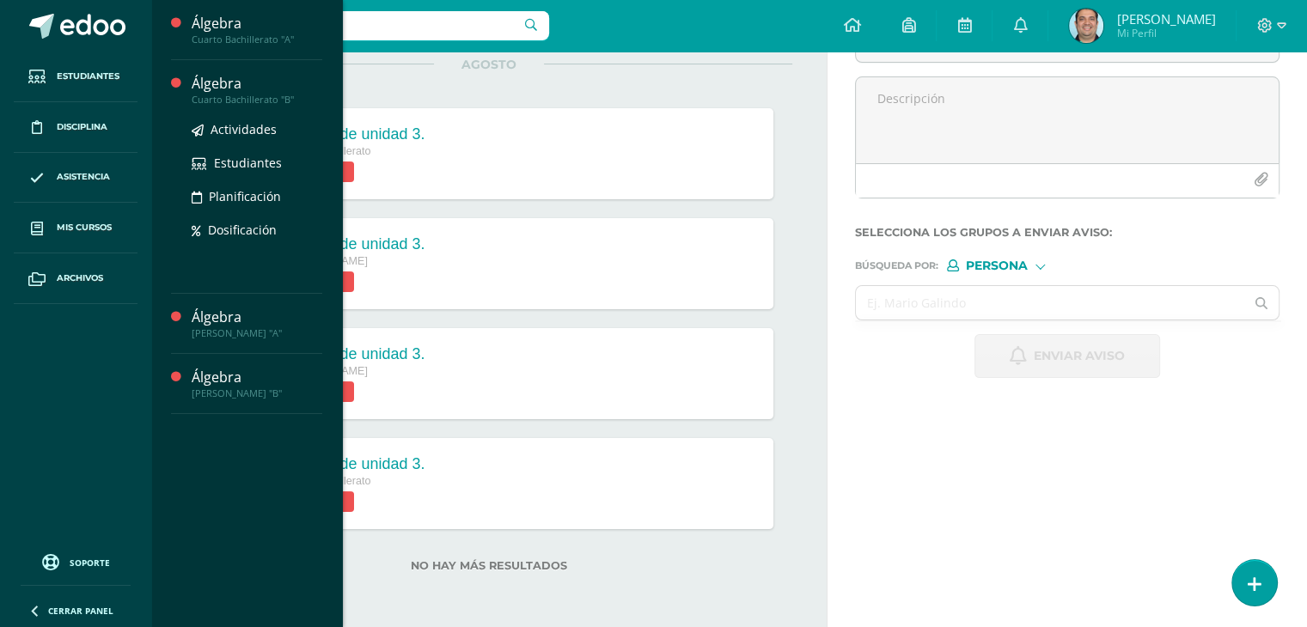
click at [226, 87] on div "Álgebra" at bounding box center [257, 84] width 131 height 20
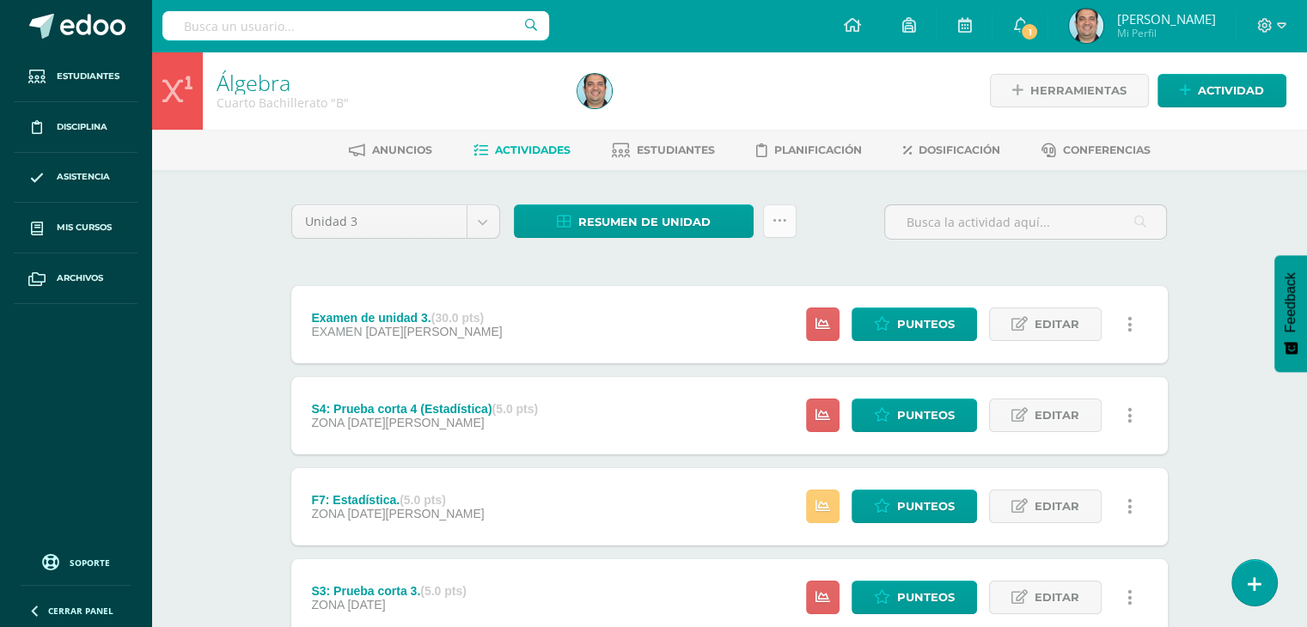
click at [781, 218] on icon at bounding box center [780, 221] width 15 height 15
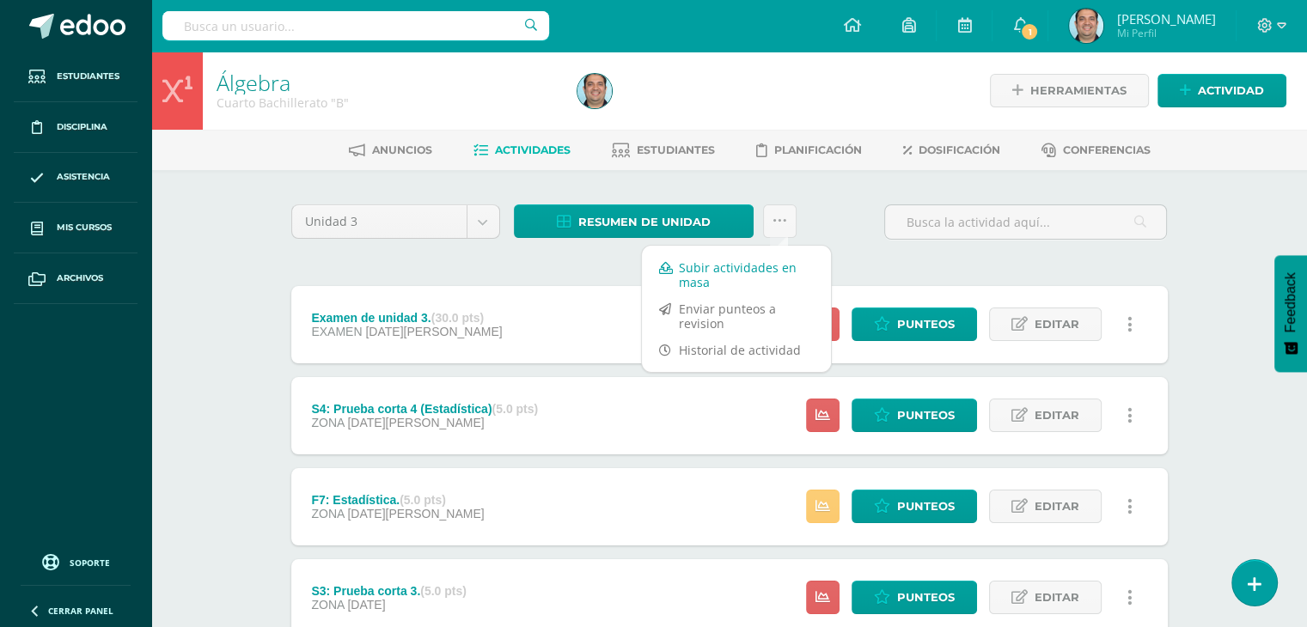
click at [745, 269] on link "Subir actividades en masa" at bounding box center [736, 274] width 189 height 41
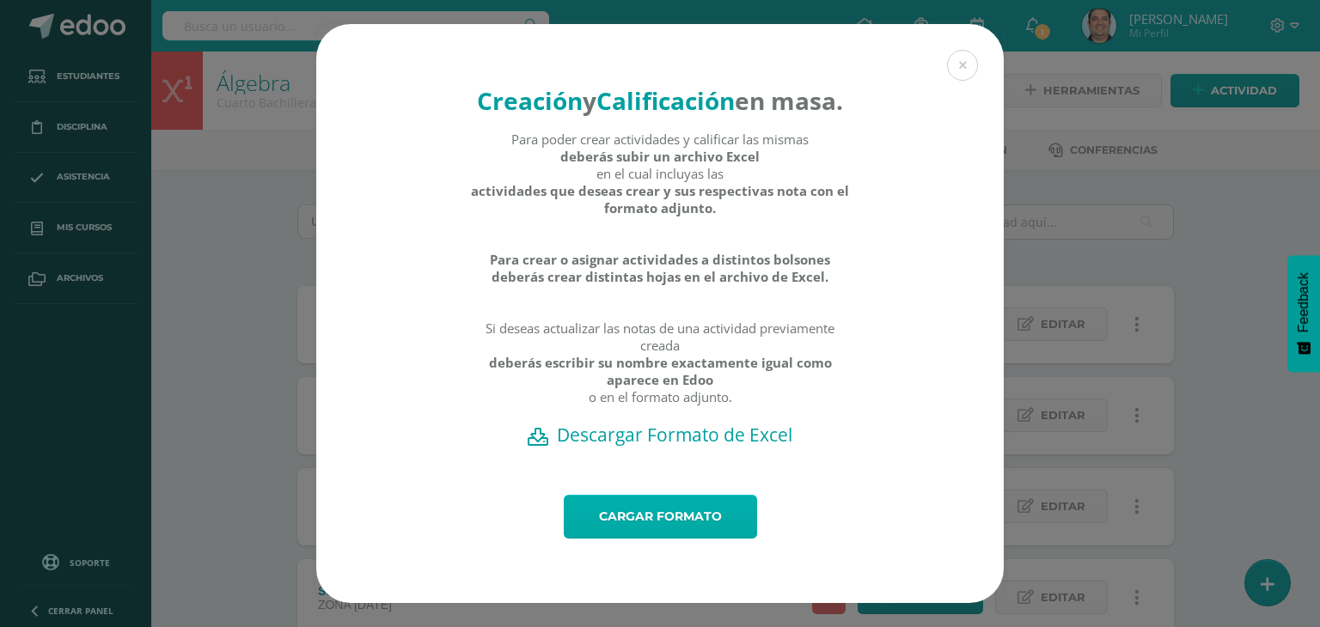
click at [667, 528] on link "Cargar formato" at bounding box center [660, 517] width 193 height 44
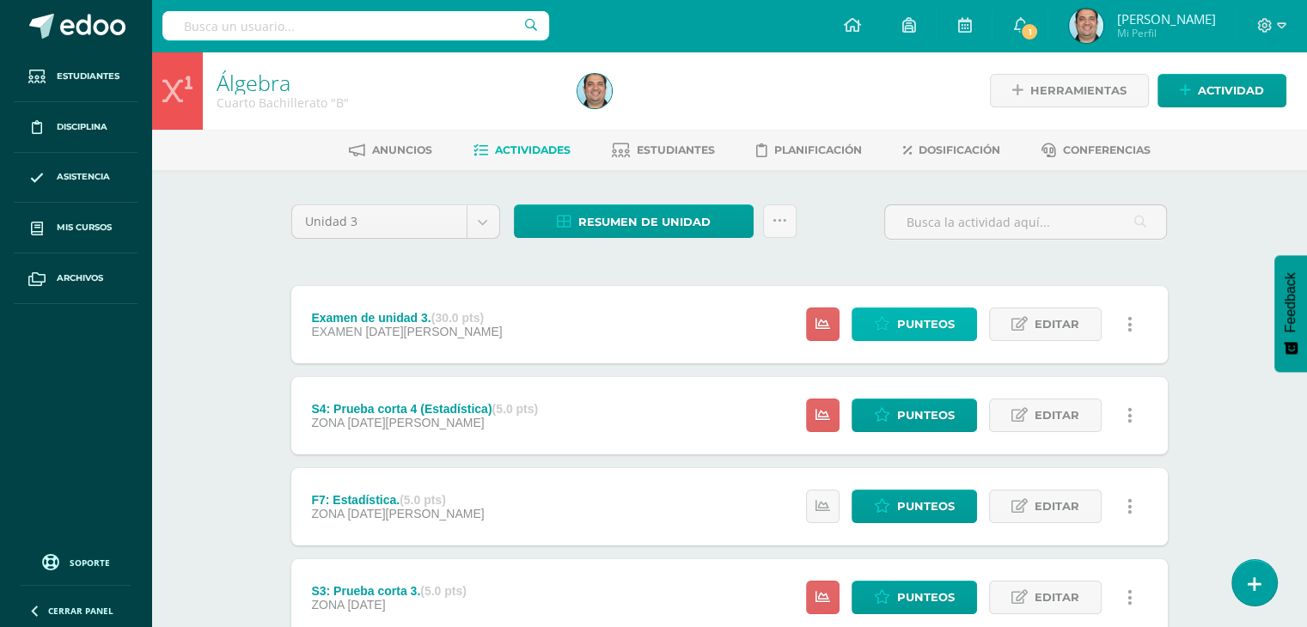
click at [913, 319] on span "Punteos" at bounding box center [926, 325] width 58 height 32
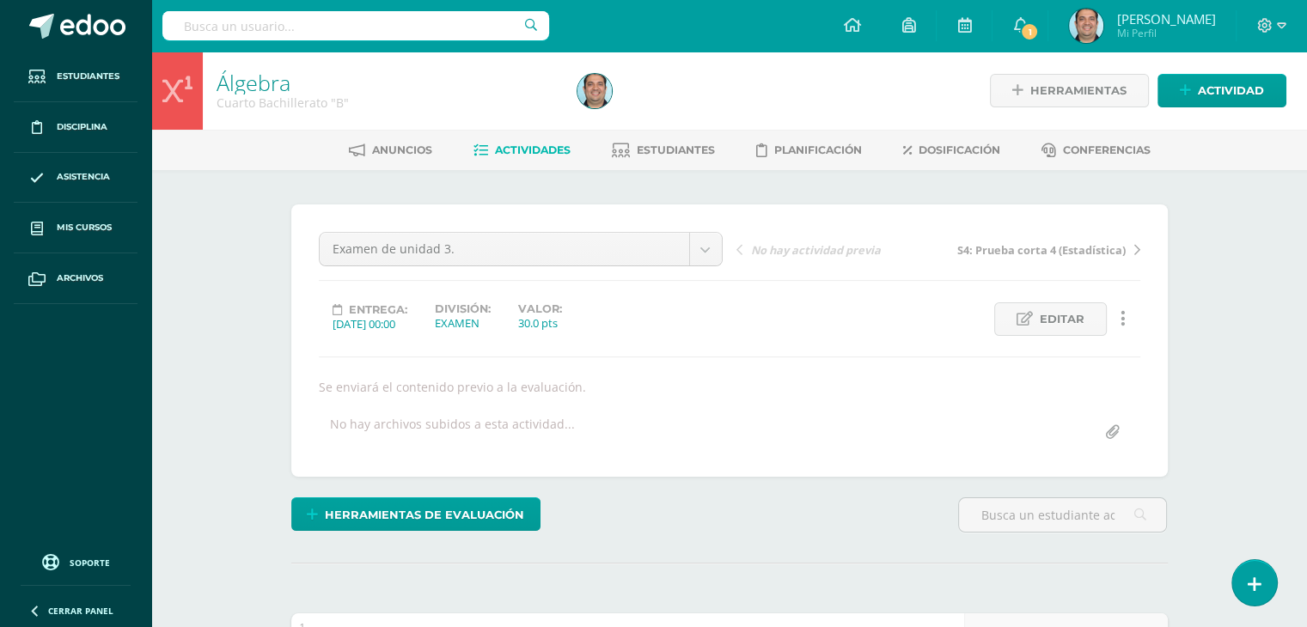
click at [527, 145] on span "Actividades" at bounding box center [533, 150] width 76 height 13
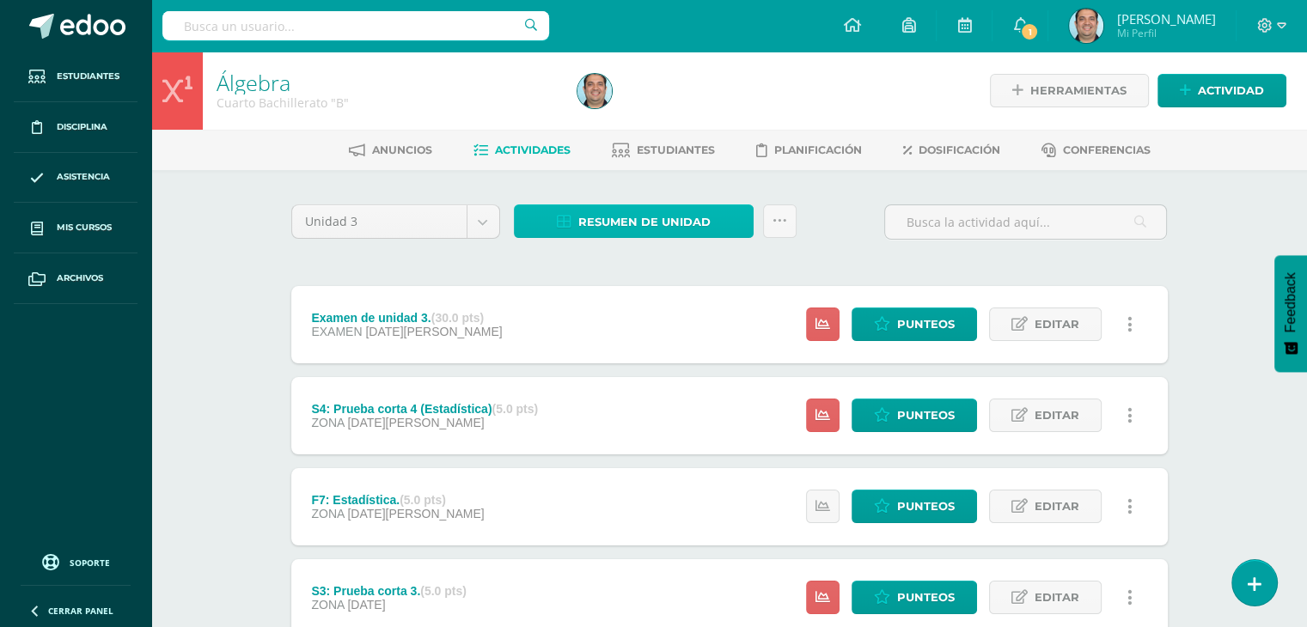
click at [694, 235] on span "Resumen de unidad" at bounding box center [644, 222] width 132 height 32
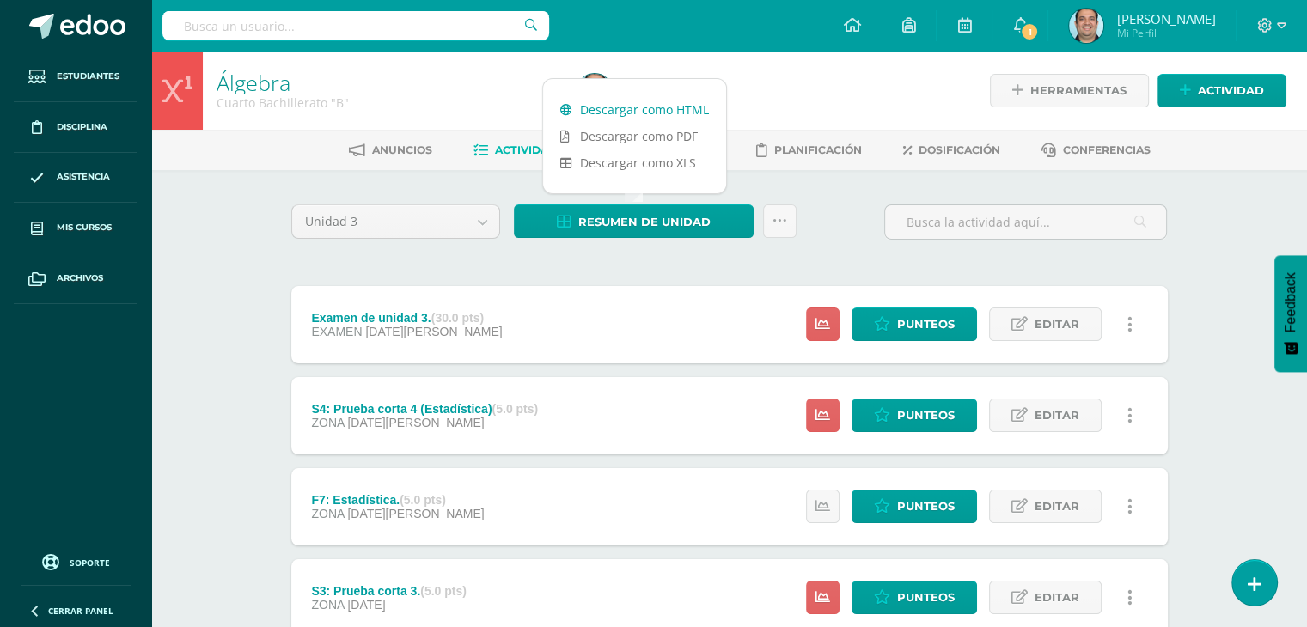
click at [657, 107] on link "Descargar como HTML" at bounding box center [634, 109] width 183 height 27
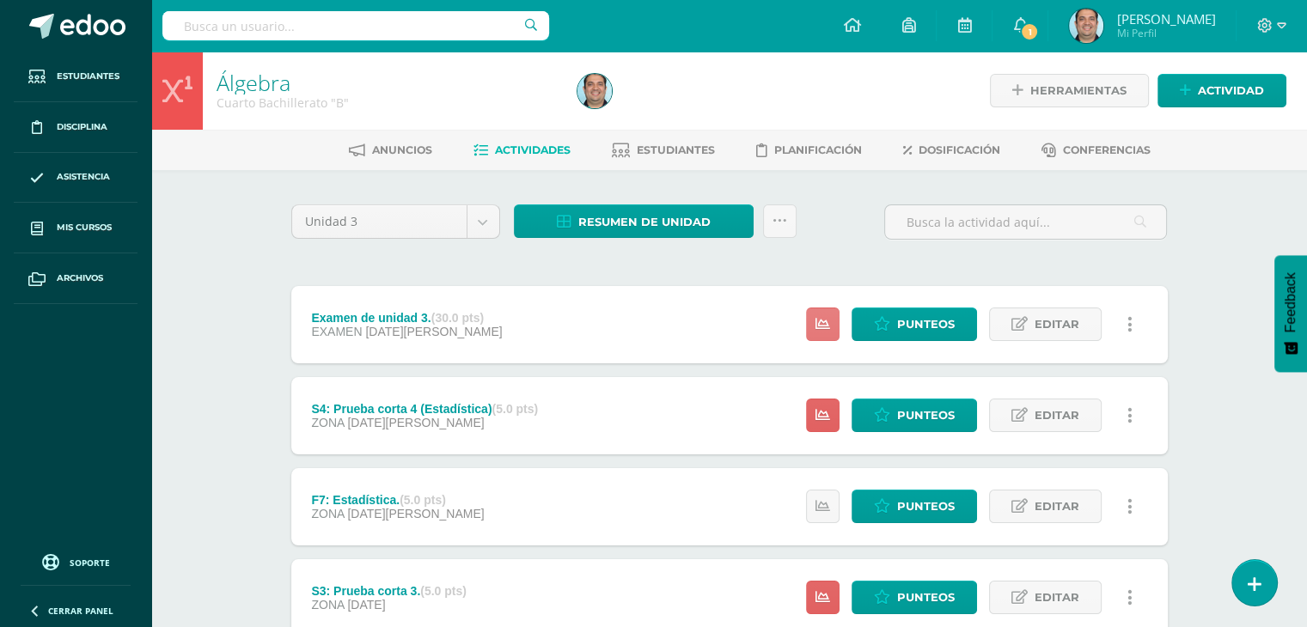
click at [818, 313] on link at bounding box center [823, 325] width 34 height 34
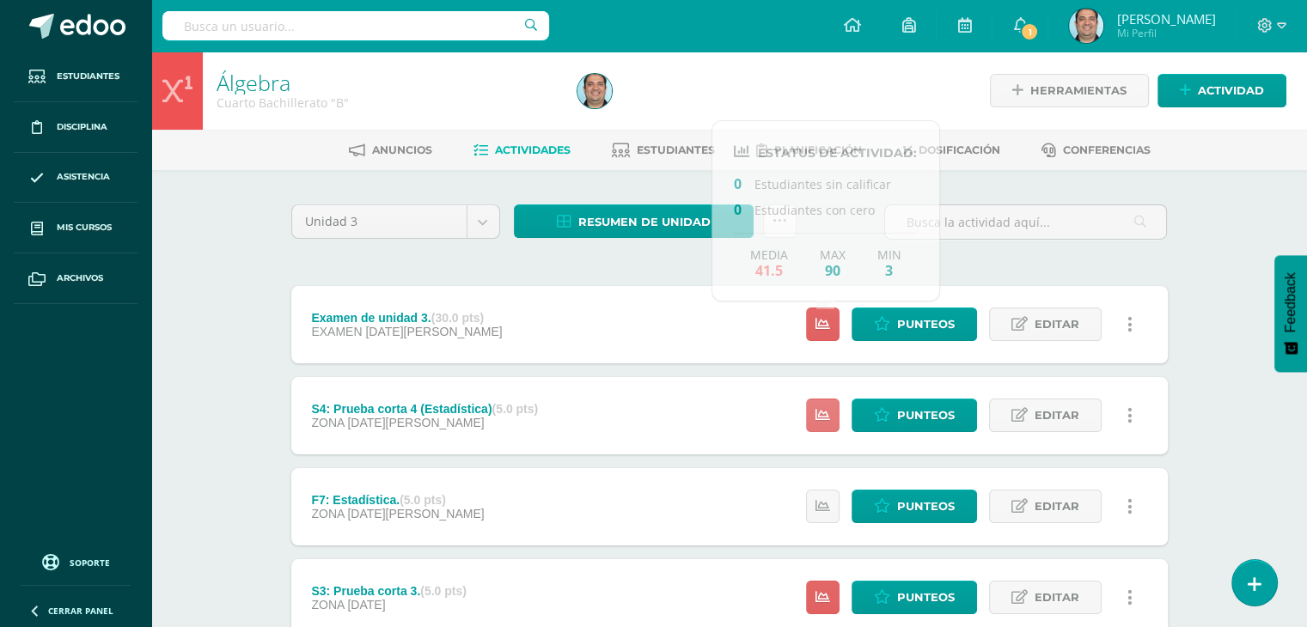
click at [828, 411] on icon at bounding box center [823, 415] width 15 height 15
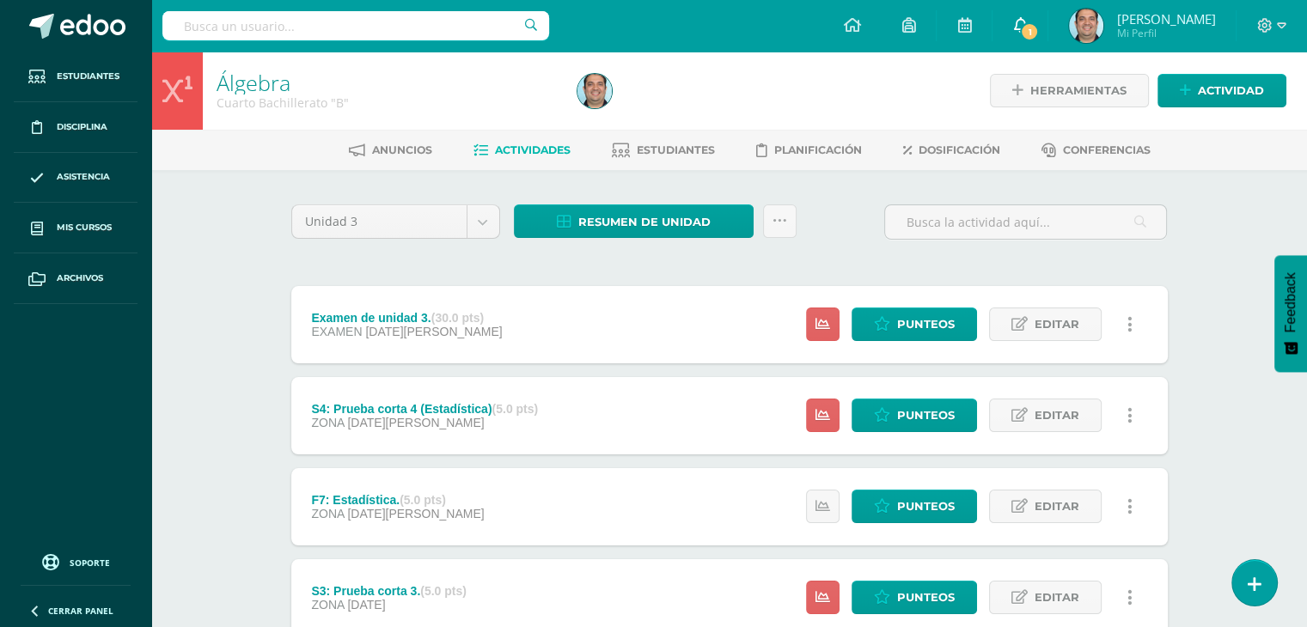
click at [1048, 27] on link "1" at bounding box center [1020, 26] width 55 height 52
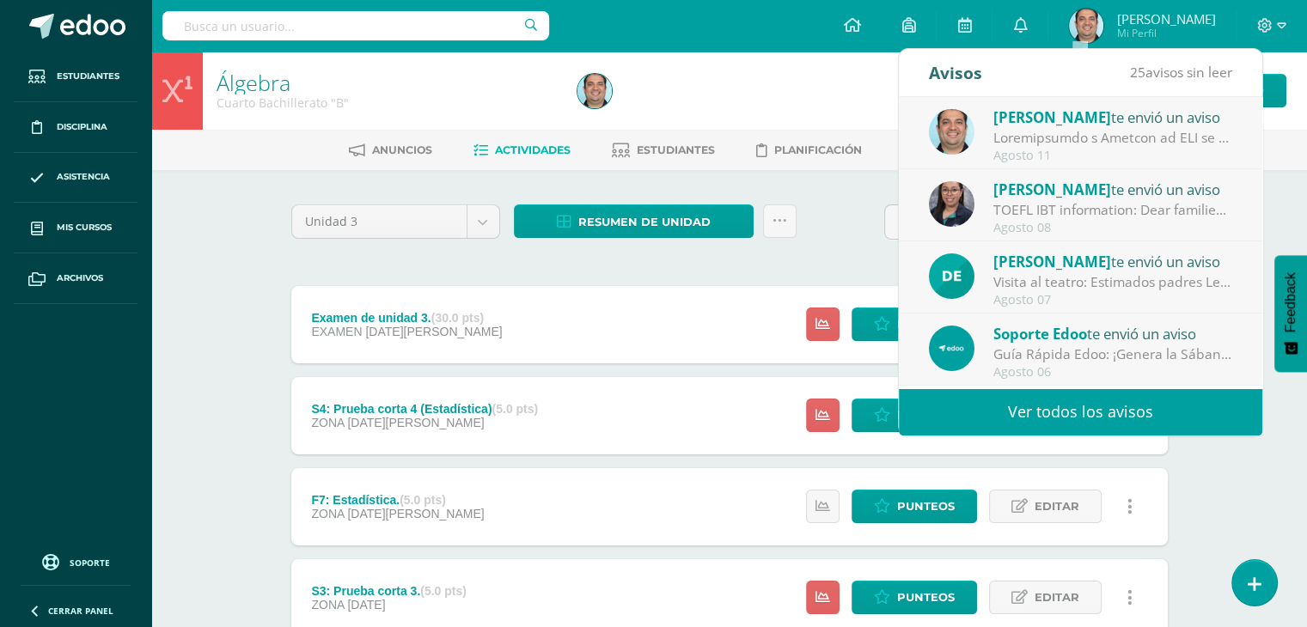
click at [642, 19] on div "Configuración Cerrar sesión [PERSON_NAME] Mi Perfil 1 0 Mis accesos directos Aú…" at bounding box center [729, 26] width 1156 height 52
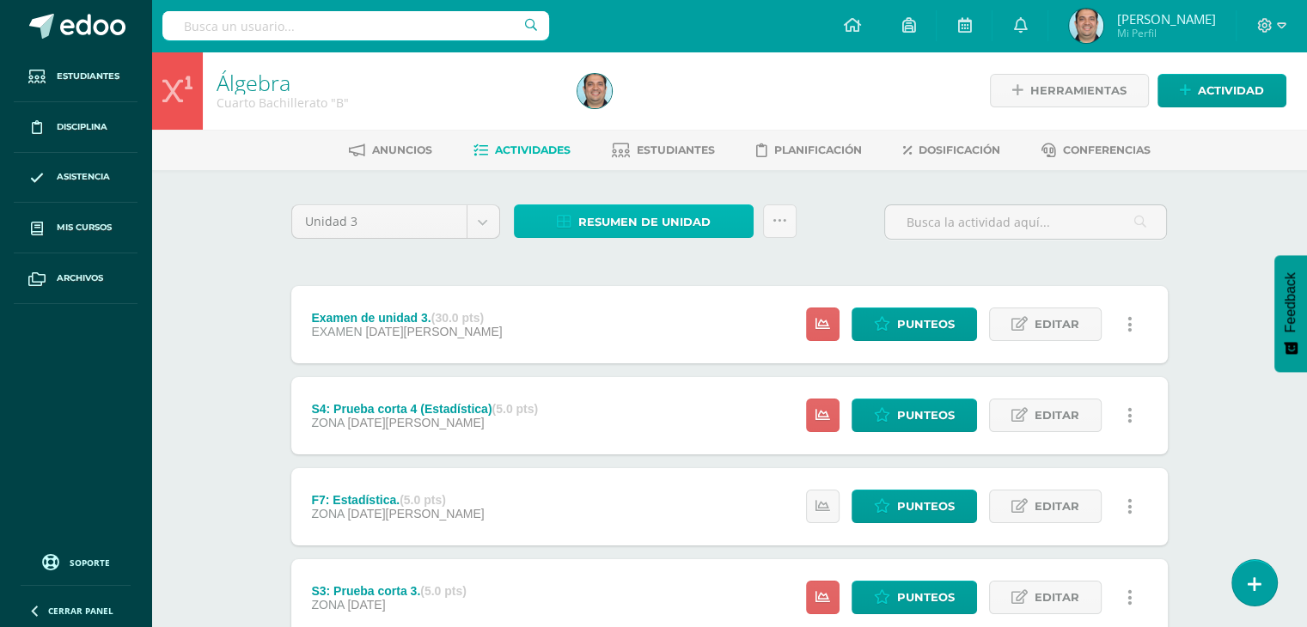
click at [681, 229] on span "Resumen de unidad" at bounding box center [644, 222] width 132 height 32
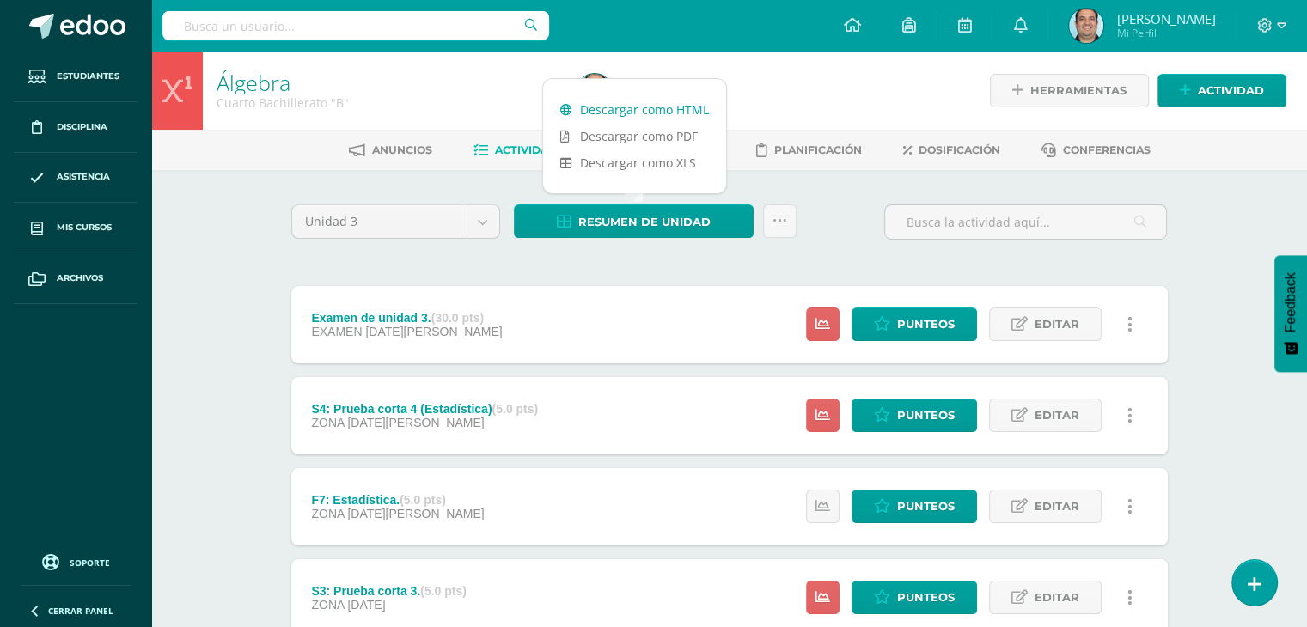
click at [647, 119] on link "Descargar como HTML" at bounding box center [634, 109] width 183 height 27
